Goal: Navigation & Orientation: Find specific page/section

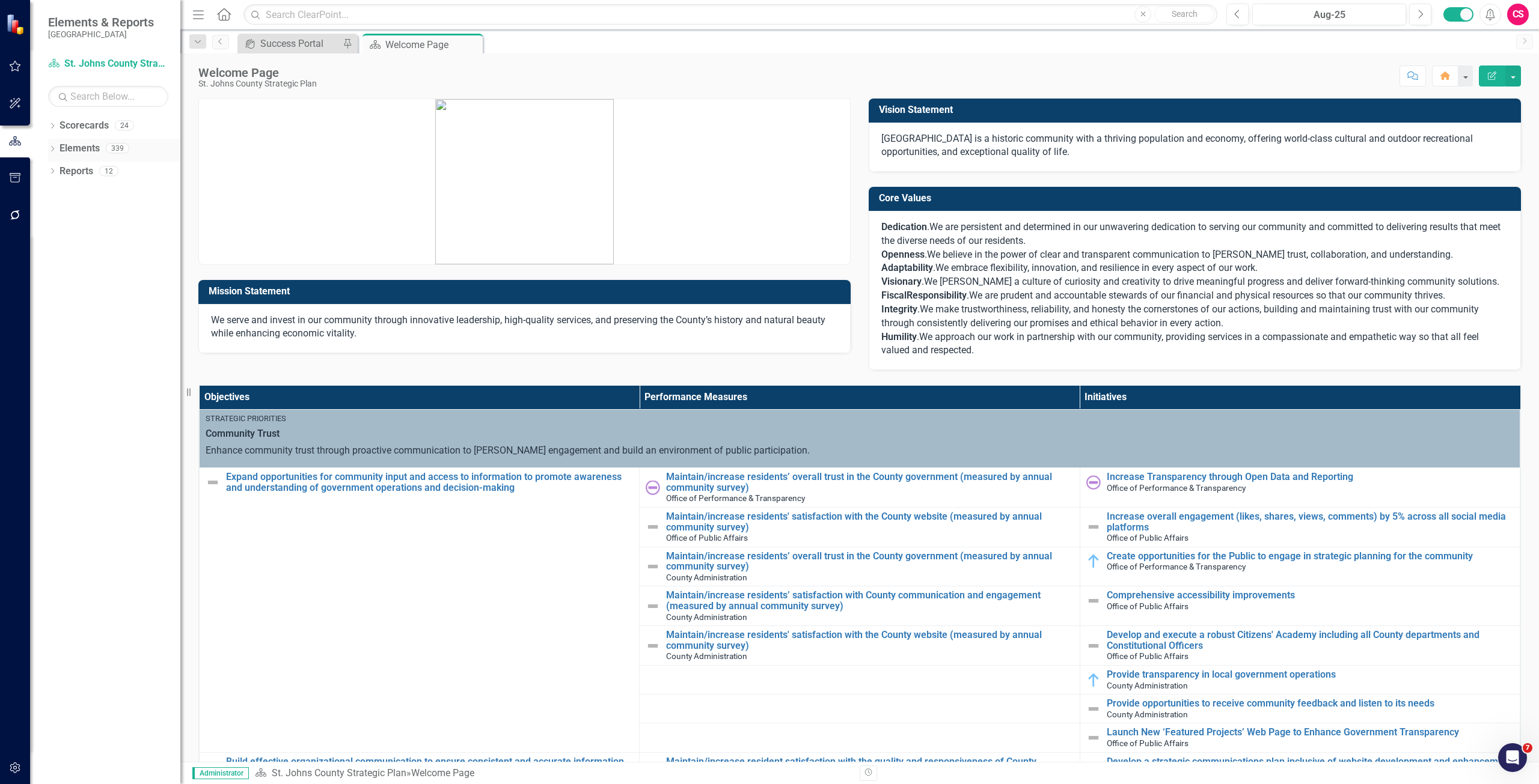
click at [88, 146] on link "Elements" at bounding box center [80, 149] width 40 height 14
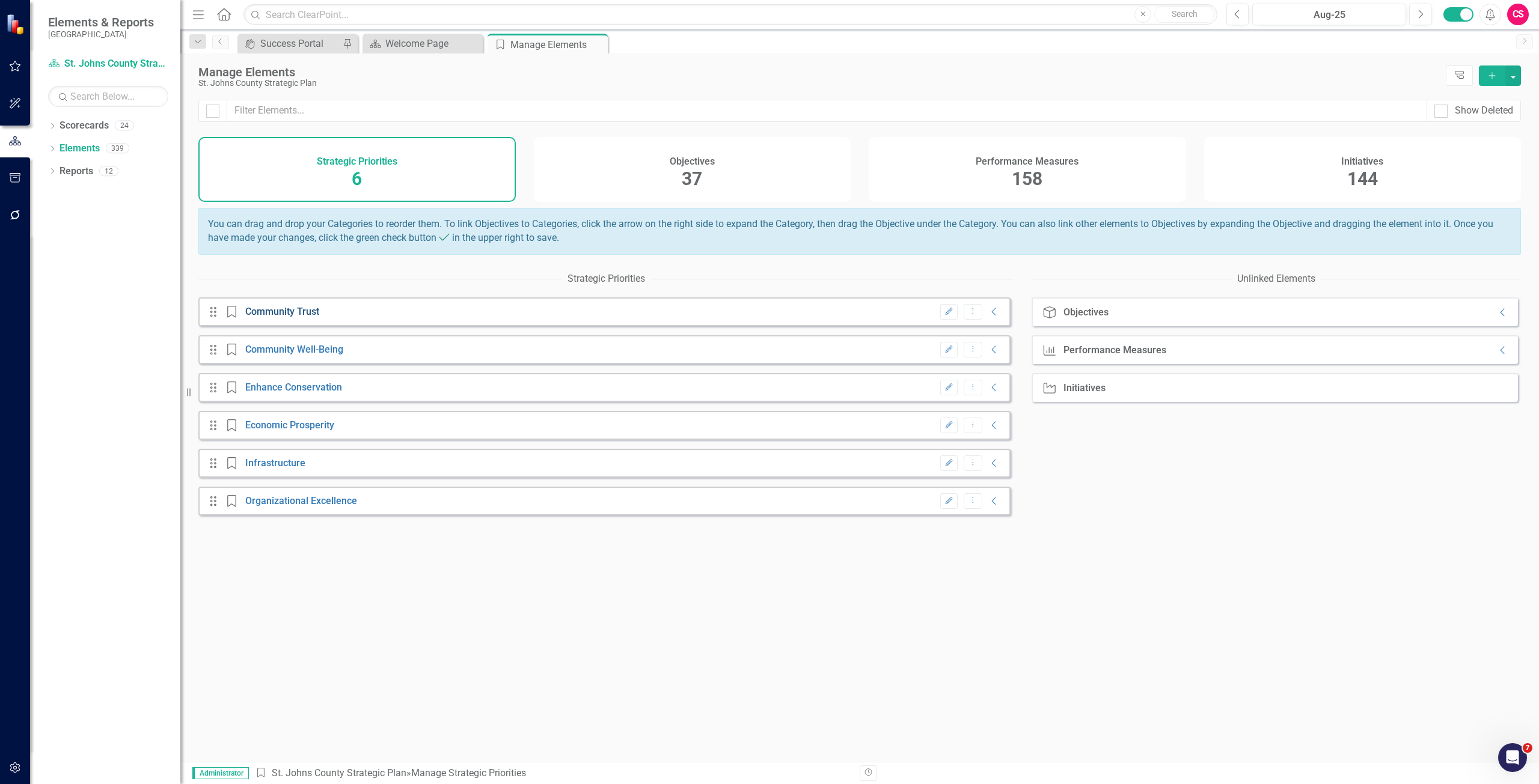
click at [299, 318] on link "Community Trust" at bounding box center [282, 311] width 74 height 11
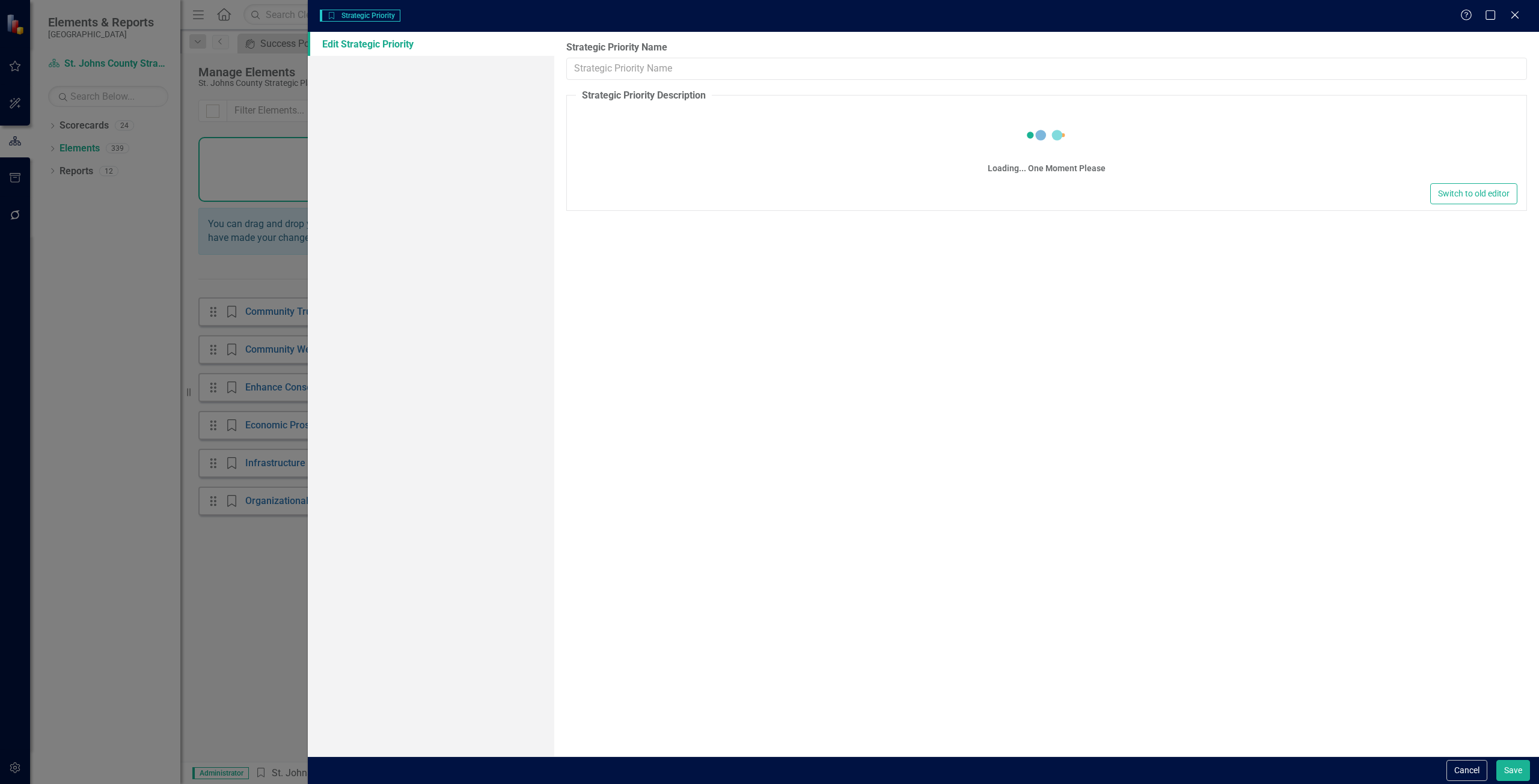
type input "Community Trust"
type textarea "<p><span lang="EN-US" xml:lang="EN-US" data-contrast="auto">Enhance community t…"
drag, startPoint x: 1458, startPoint y: 769, endPoint x: 1442, endPoint y: 751, distance: 24.1
click at [1460, 767] on button "Cancel" at bounding box center [1467, 771] width 40 height 21
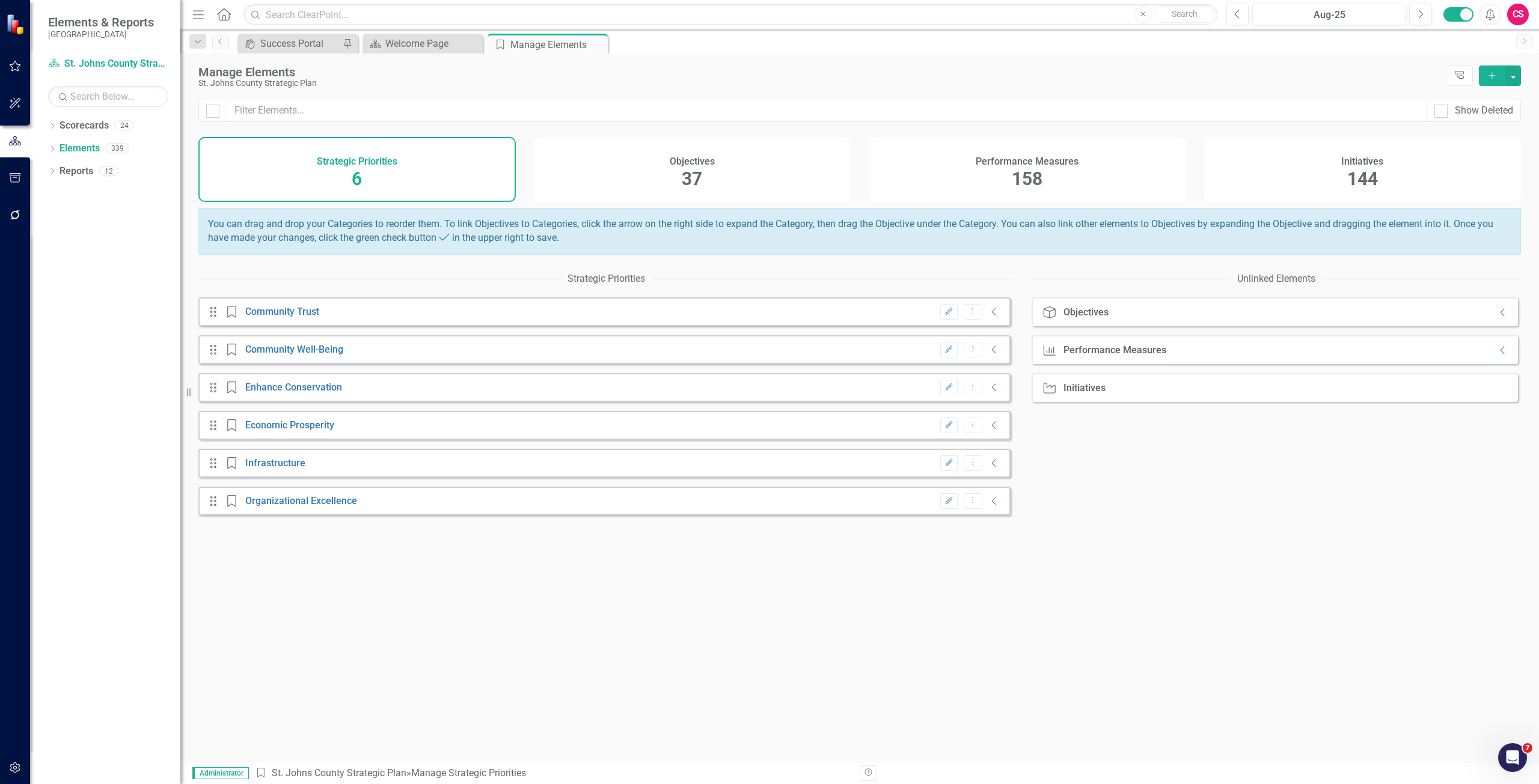
click at [663, 173] on div "Objectives 37" at bounding box center [693, 170] width 318 height 65
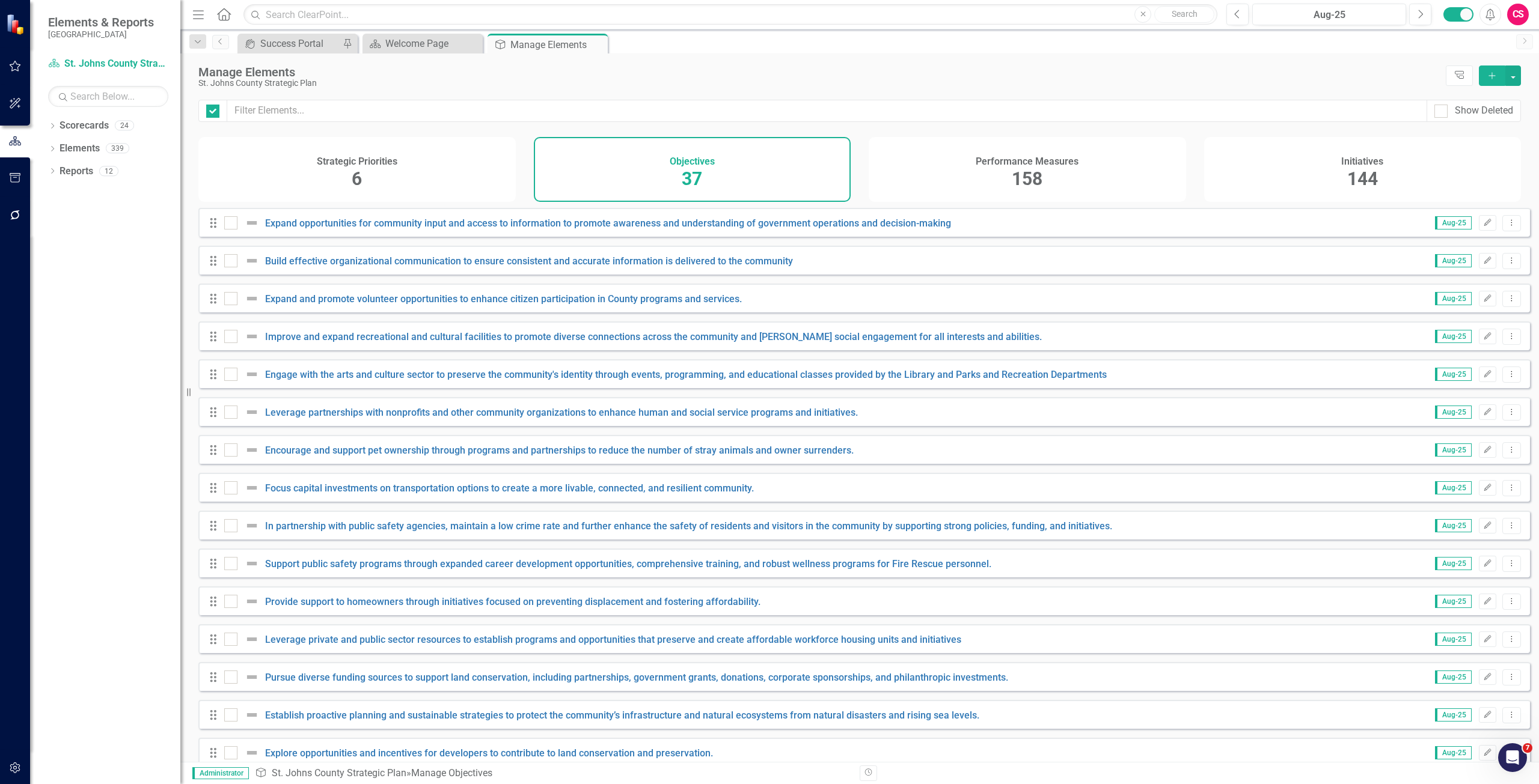
checkbox input "false"
click at [90, 165] on link "Reports" at bounding box center [77, 172] width 33 height 14
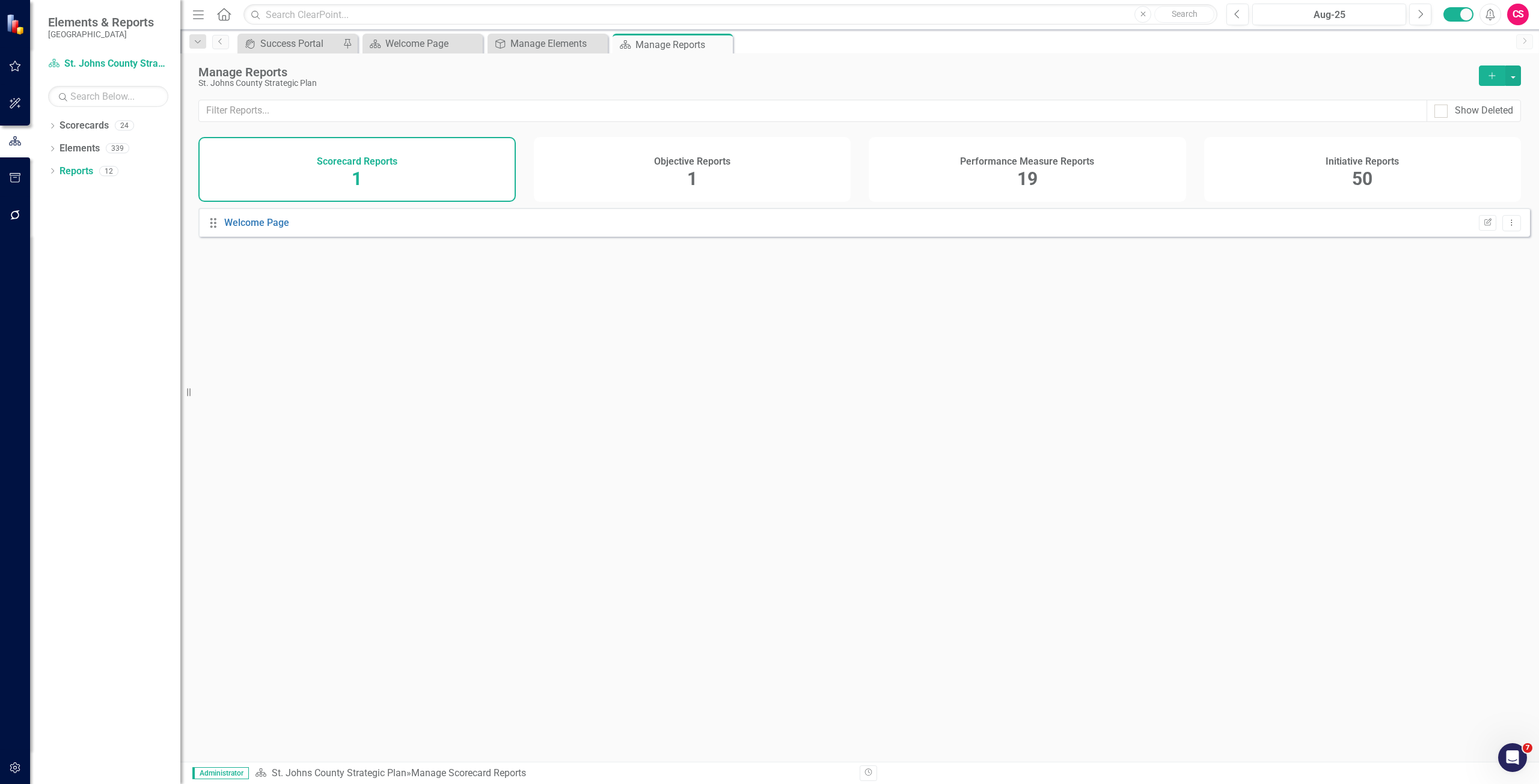
drag, startPoint x: 648, startPoint y: 169, endPoint x: 669, endPoint y: 168, distance: 21.0
click at [648, 168] on div "Objective Reports 1" at bounding box center [693, 170] width 318 height 65
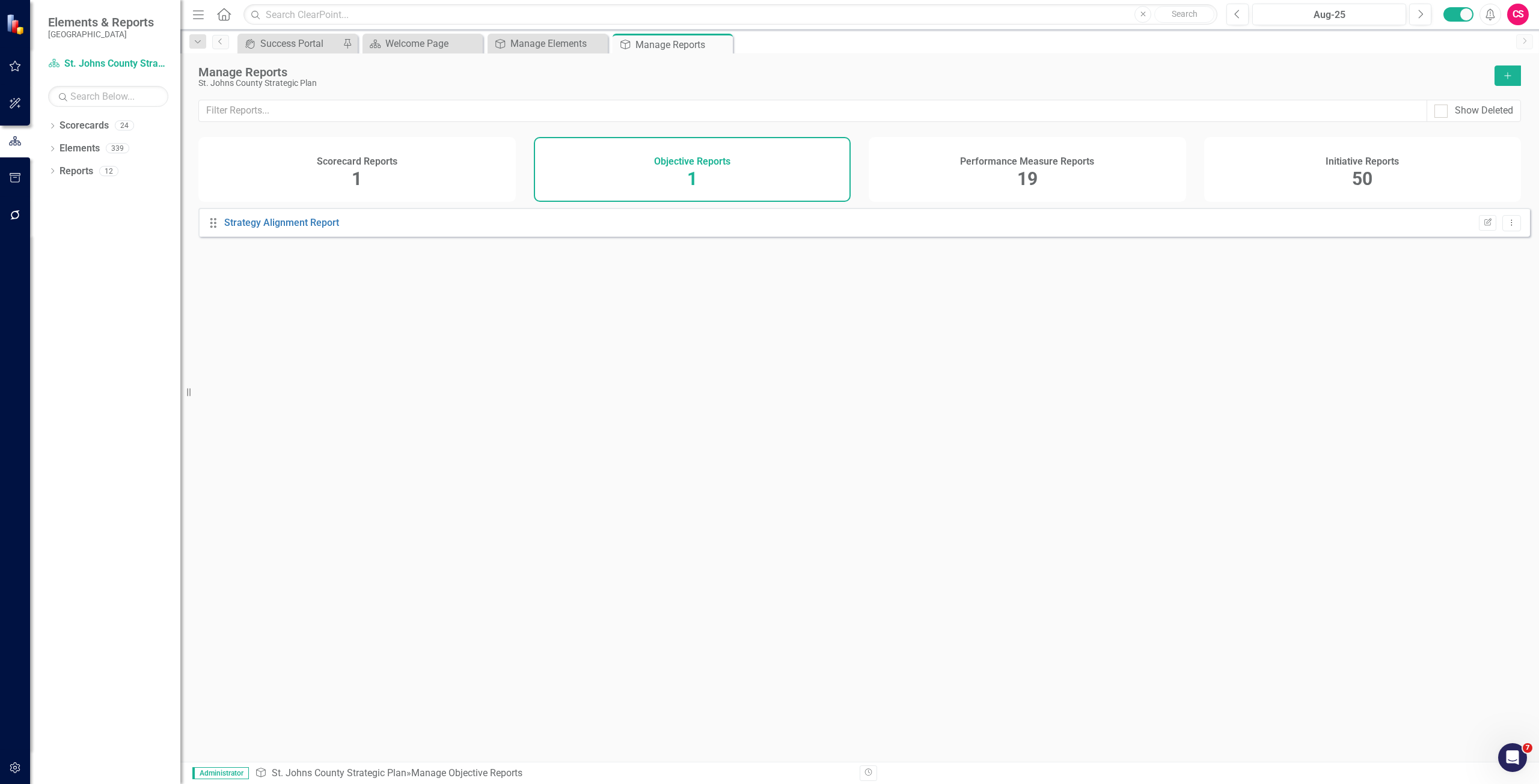
click at [1023, 169] on span "19" at bounding box center [1027, 179] width 20 height 21
